Goal: Task Accomplishment & Management: Complete application form

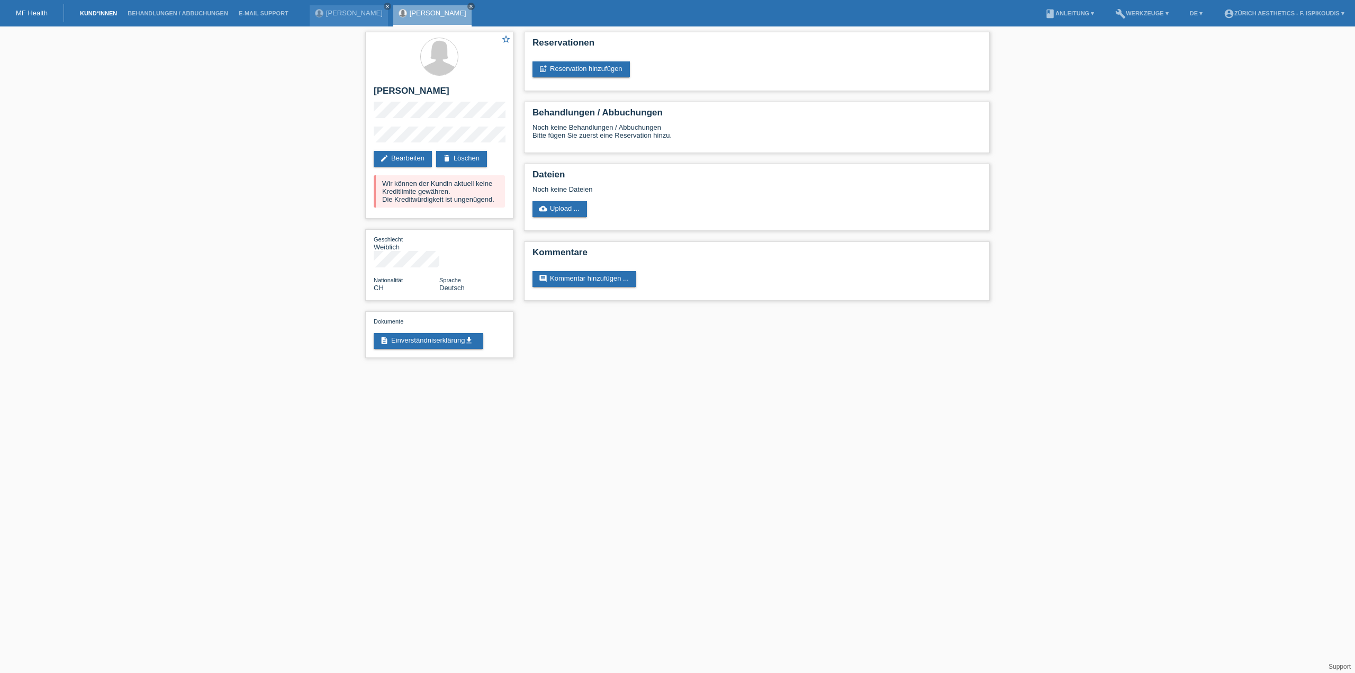
click at [105, 16] on link "Kund*innen" at bounding box center [99, 13] width 48 height 6
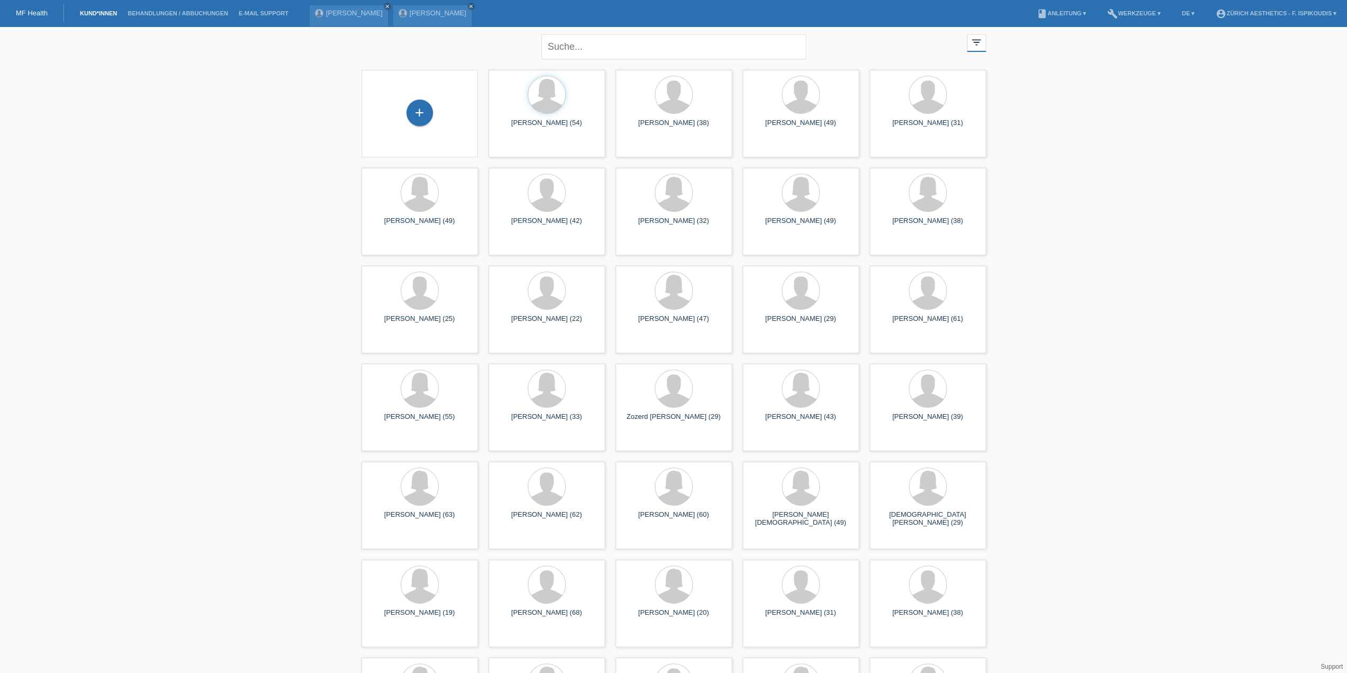
click at [432, 120] on div "+" at bounding box center [419, 113] width 99 height 28
click at [425, 119] on div "+" at bounding box center [419, 112] width 26 height 26
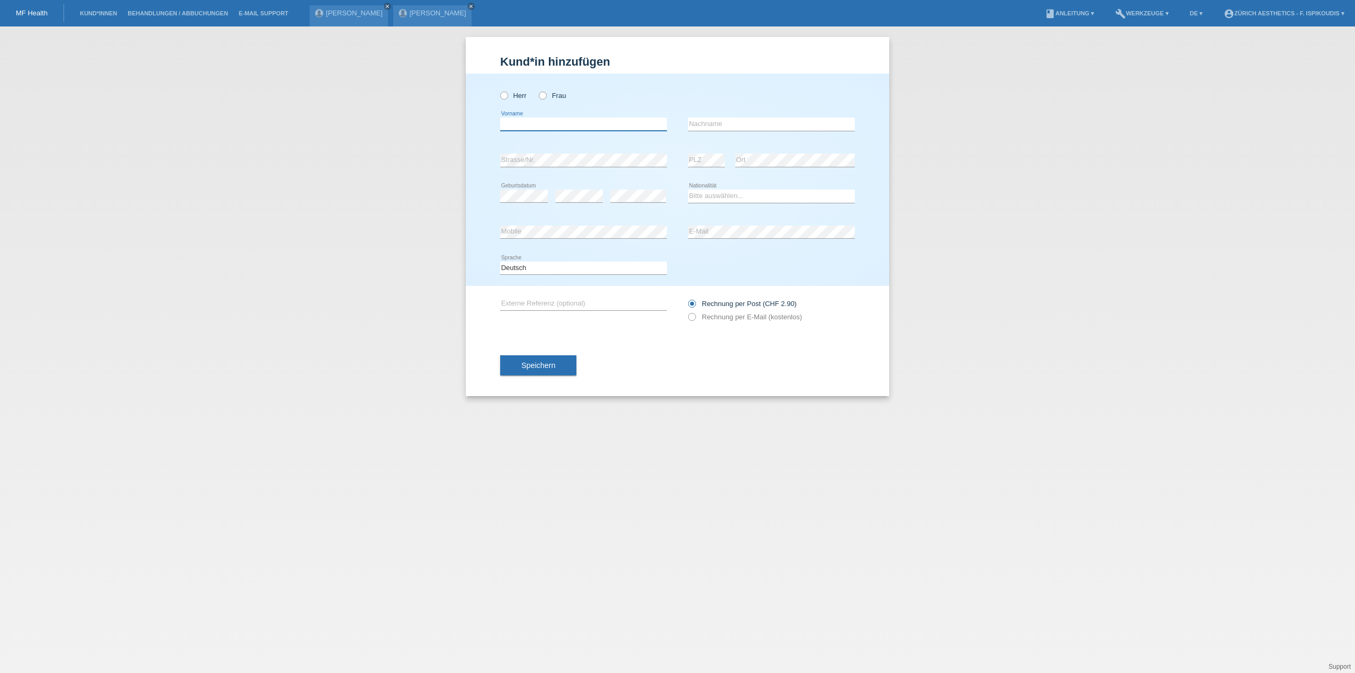
click at [596, 119] on input "text" at bounding box center [583, 123] width 167 height 13
click at [549, 95] on label "Frau" at bounding box center [552, 96] width 27 height 8
click at [546, 95] on input "Frau" at bounding box center [542, 95] width 7 height 7
radio input "true"
click at [535, 137] on div "error Vorname" at bounding box center [583, 124] width 167 height 36
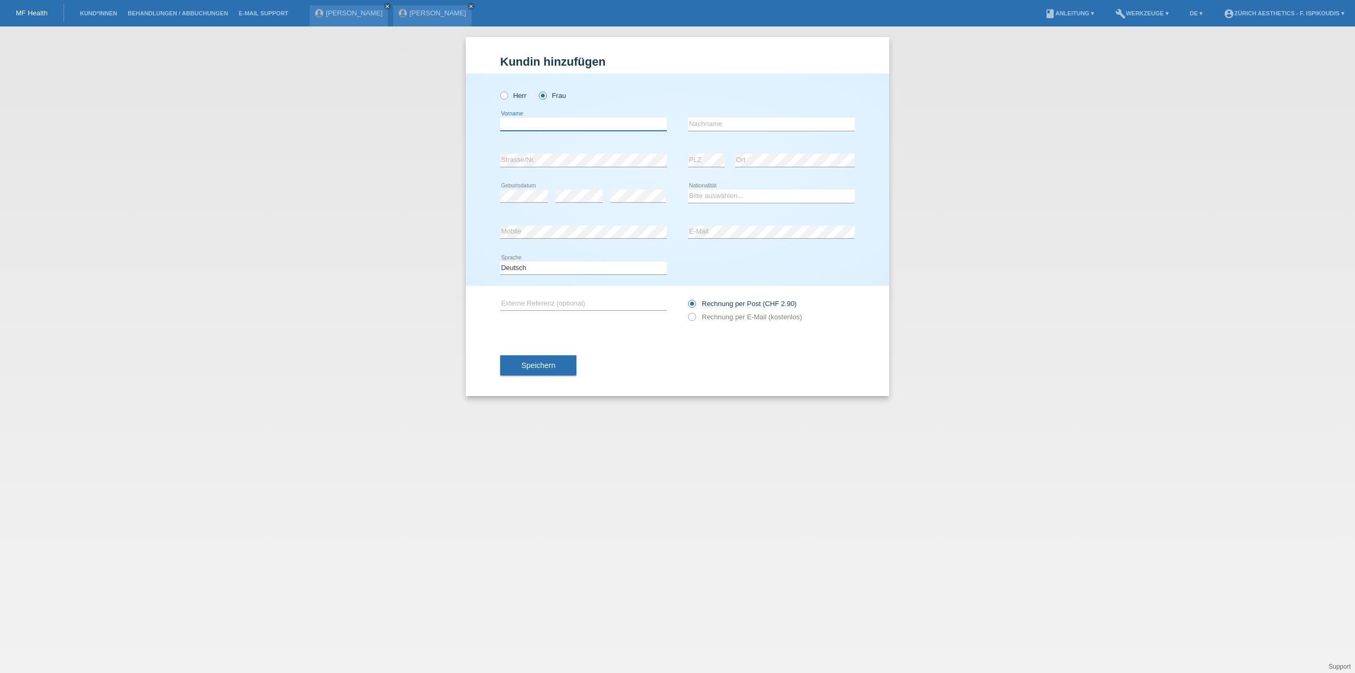
drag, startPoint x: 533, startPoint y: 127, endPoint x: 529, endPoint y: 123, distance: 5.6
click at [531, 125] on input "text" at bounding box center [583, 123] width 167 height 13
type input "[PERSON_NAME]"
type input "Wittwer"
click at [638, 188] on div "error" at bounding box center [638, 196] width 56 height 36
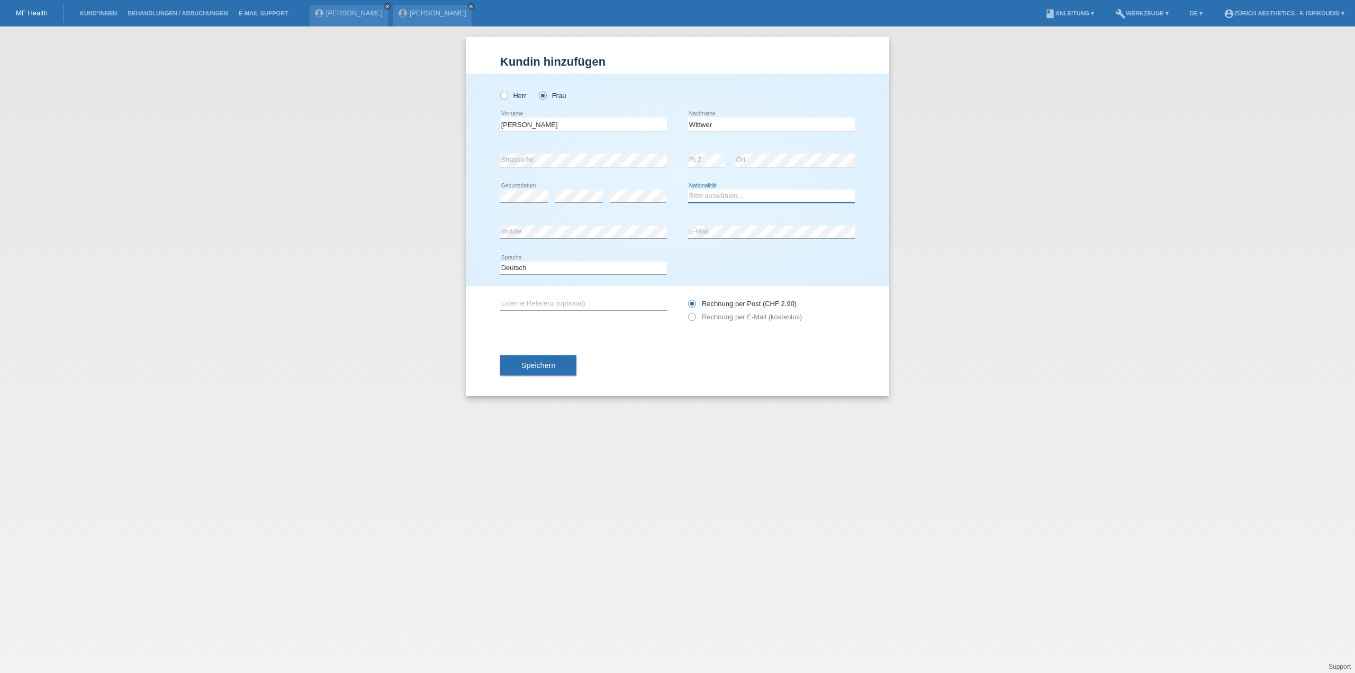
click at [714, 193] on select "Bitte auswählen... Schweiz Deutschland Liechtenstein Österreich ------------ Af…" at bounding box center [771, 195] width 167 height 13
select select "CH"
click at [688, 189] on select "Bitte auswählen... Schweiz Deutschland Liechtenstein Österreich ------------ Af…" at bounding box center [771, 195] width 167 height 13
click at [453, 231] on div "Kund*in hinzufügen Kunde hinzufügen Kundin hinzufügen Herr Frau Sonja error Vor…" at bounding box center [677, 349] width 1355 height 646
click at [737, 314] on label "Rechnung per E-Mail (kostenlos)" at bounding box center [745, 317] width 114 height 8
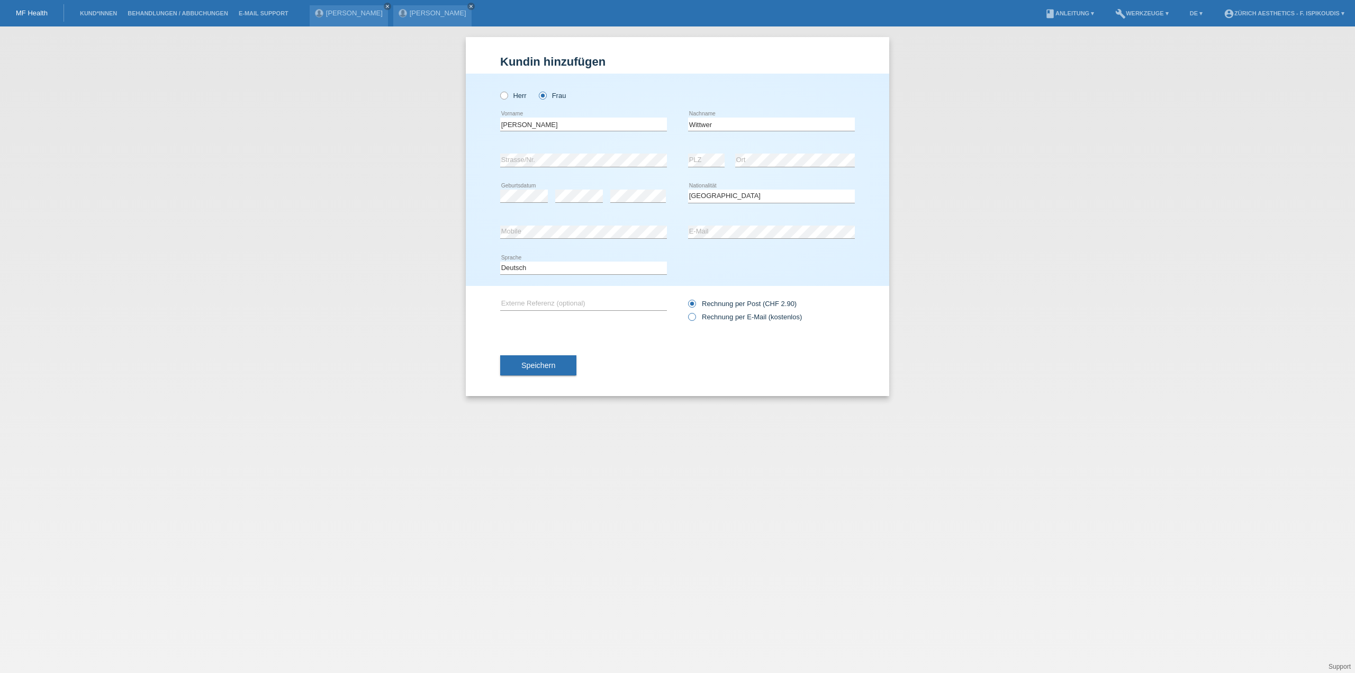
click at [695, 314] on input "Rechnung per E-Mail (kostenlos)" at bounding box center [691, 319] width 7 height 13
radio input "true"
click at [562, 366] on button "Speichern" at bounding box center [538, 365] width 76 height 20
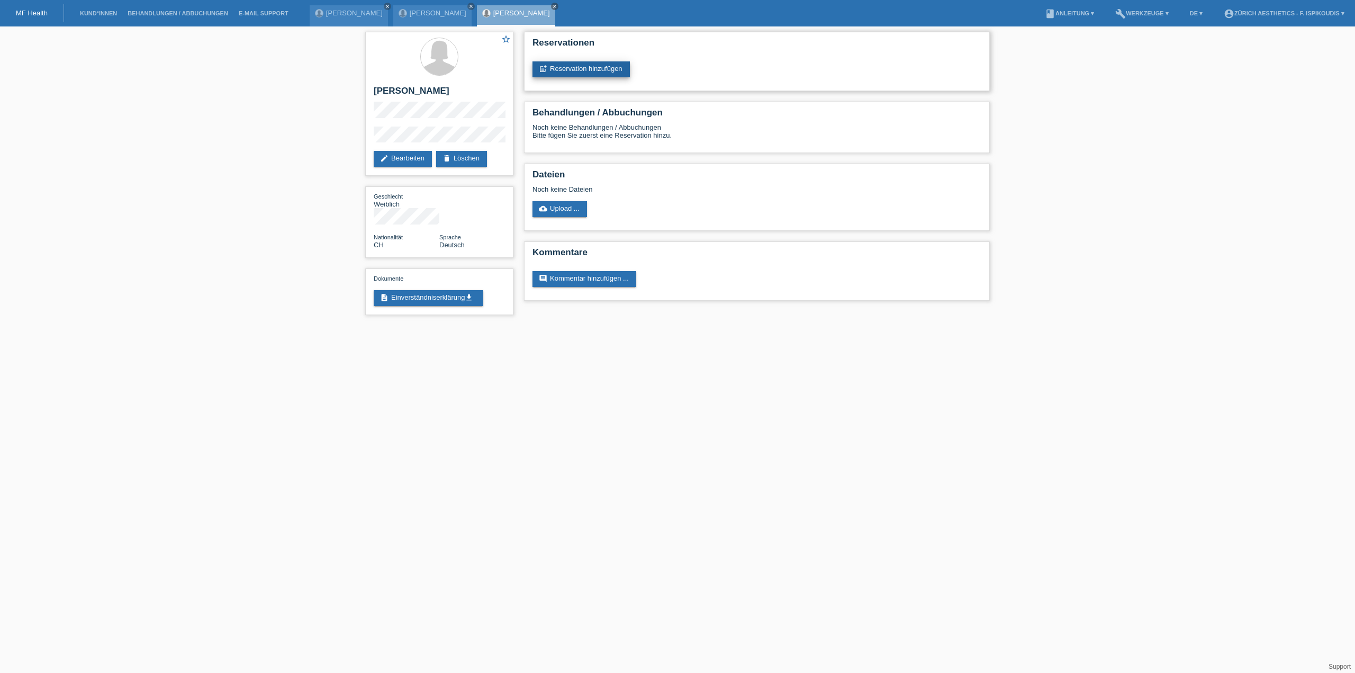
click at [608, 69] on link "post_add Reservation hinzufügen" at bounding box center [580, 69] width 97 height 16
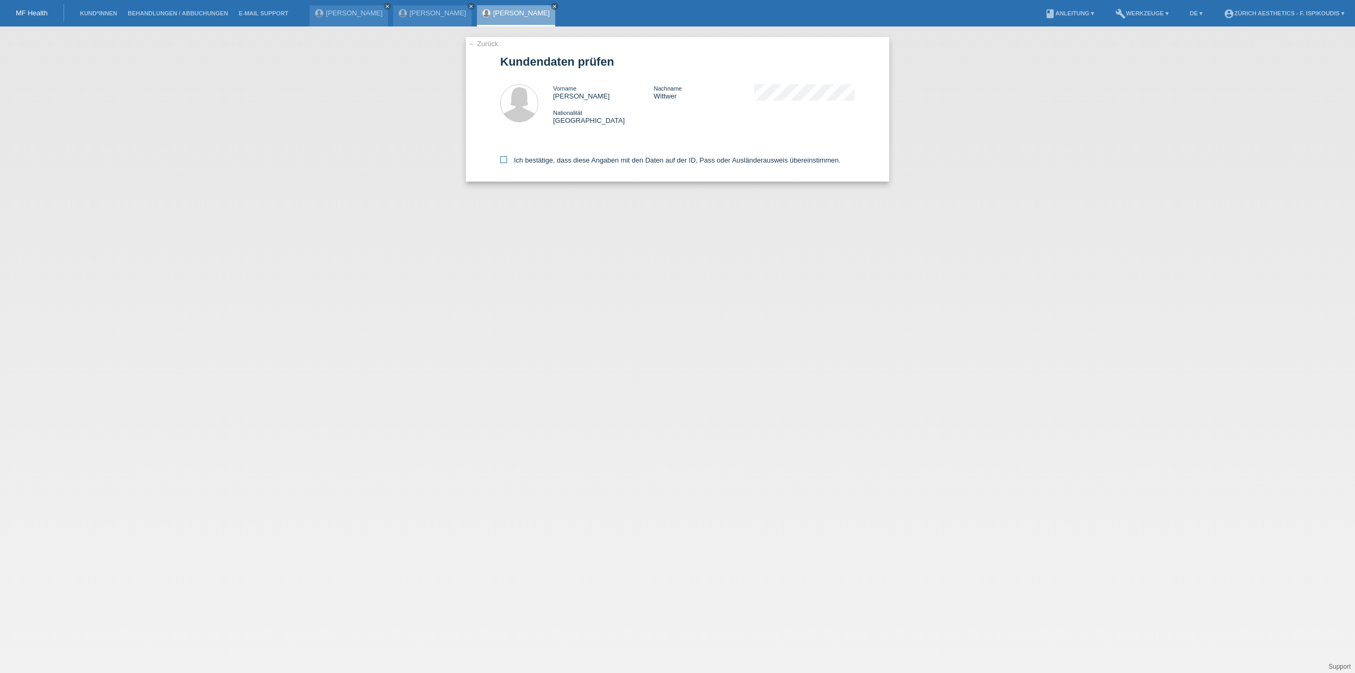
click at [545, 162] on label "Ich bestätige, dass diese Angaben mit den Daten auf der ID, Pass oder Ausländer…" at bounding box center [670, 160] width 340 height 8
click at [507, 162] on input "Ich bestätige, dass diese Angaben mit den Daten auf der ID, Pass oder Ausländer…" at bounding box center [503, 159] width 7 height 7
checkbox input "true"
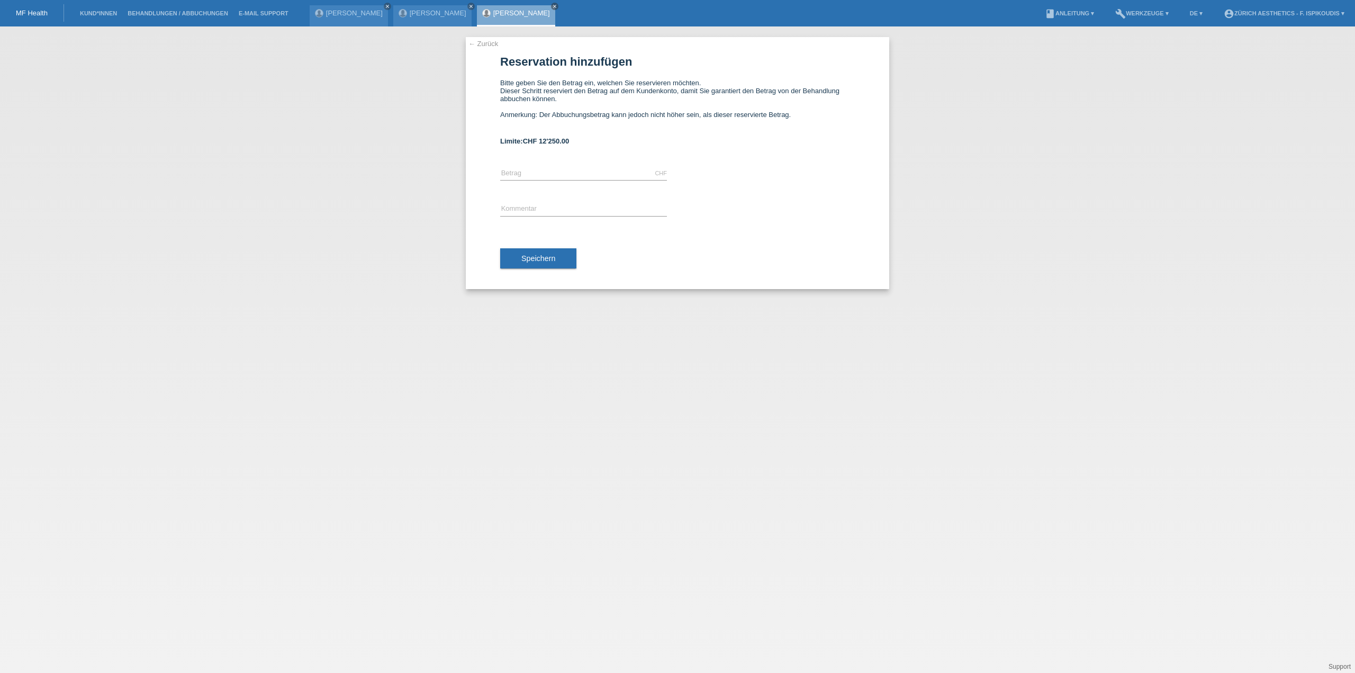
click at [490, 48] on div "← Zurück Reservation hinzufügen Bitte geben Sie den Betrag ein, welchen Sie res…" at bounding box center [677, 163] width 423 height 252
click at [491, 44] on link "← Zurück" at bounding box center [483, 44] width 30 height 8
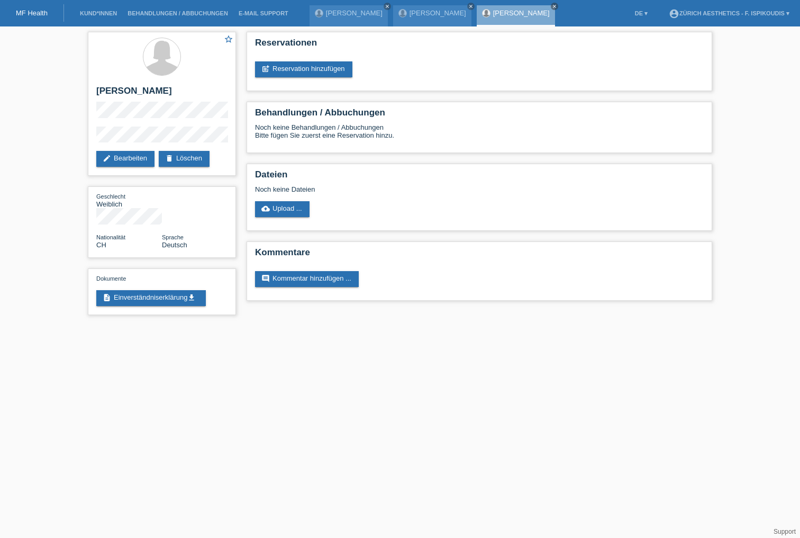
click at [49, 64] on div "star_border [PERSON_NAME] edit Bearbeiten delete Löschen Geschlecht Weiblich Na…" at bounding box center [400, 175] width 800 height 299
click at [172, 290] on link "description Einverständniserklärung get_app" at bounding box center [151, 298] width 110 height 16
